Goal: Transaction & Acquisition: Download file/media

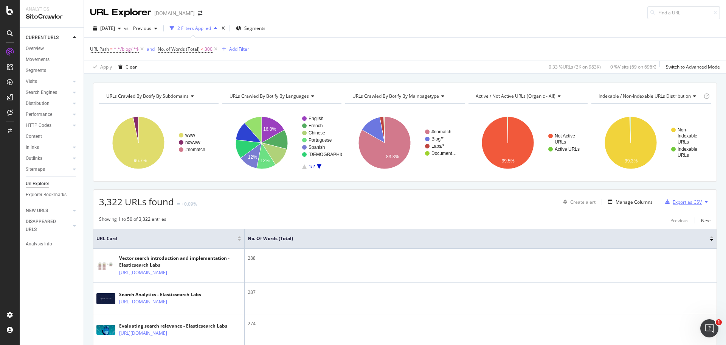
click at [679, 202] on div "Export as CSV" at bounding box center [687, 202] width 29 height 6
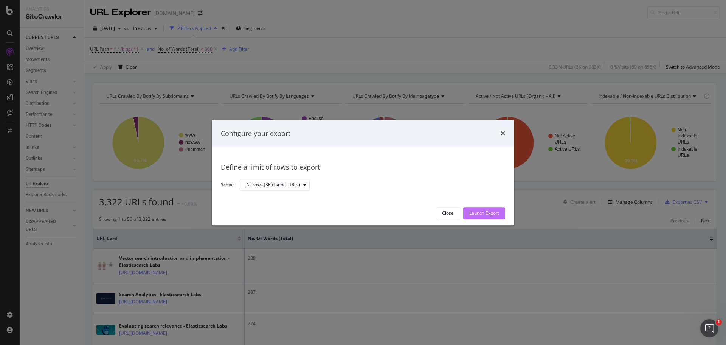
click at [484, 214] on div "Launch Export" at bounding box center [484, 213] width 30 height 6
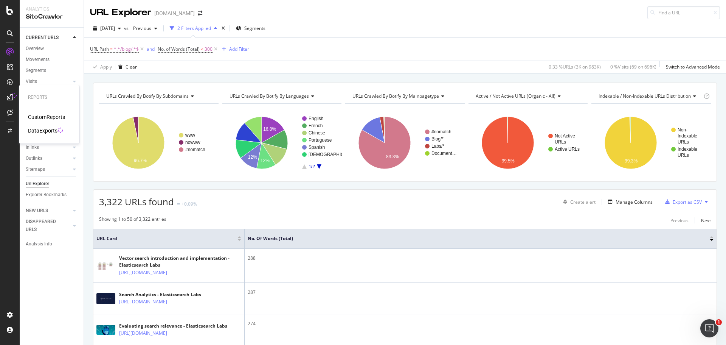
click at [48, 129] on div "DataExports" at bounding box center [43, 131] width 30 height 8
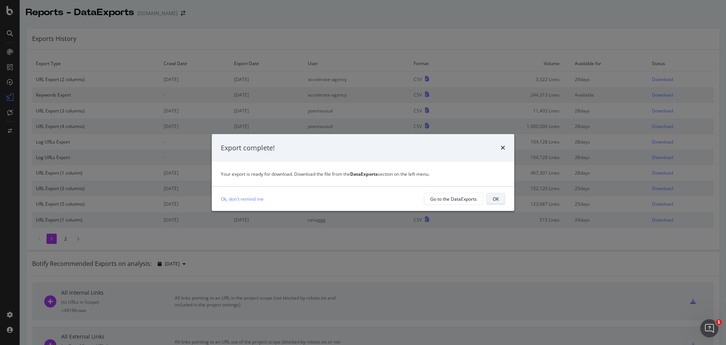
click at [499, 201] on button "OK" at bounding box center [495, 199] width 19 height 12
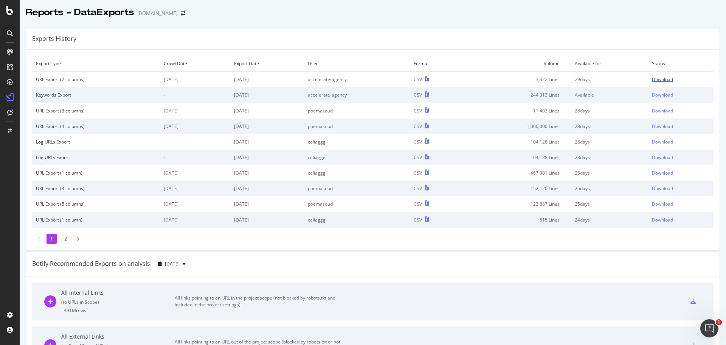
click at [652, 81] on div "Download" at bounding box center [662, 79] width 21 height 6
